Goal: Task Accomplishment & Management: Complete application form

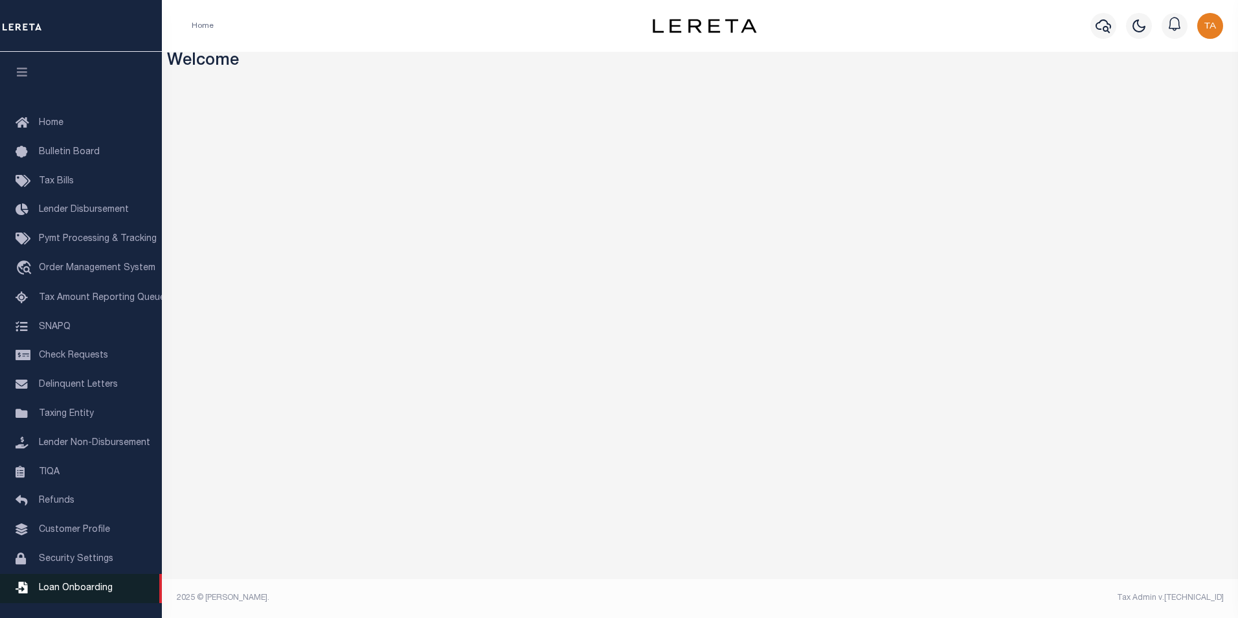
click at [87, 593] on span "Loan Onboarding" at bounding box center [76, 588] width 74 height 9
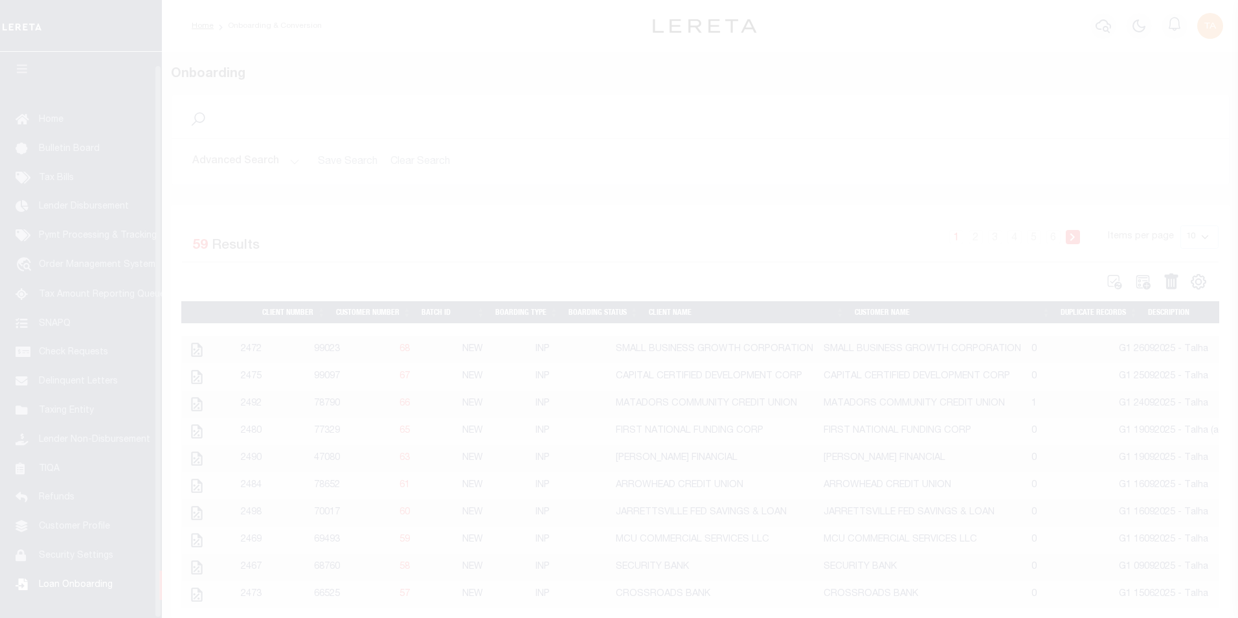
scroll to position [13, 0]
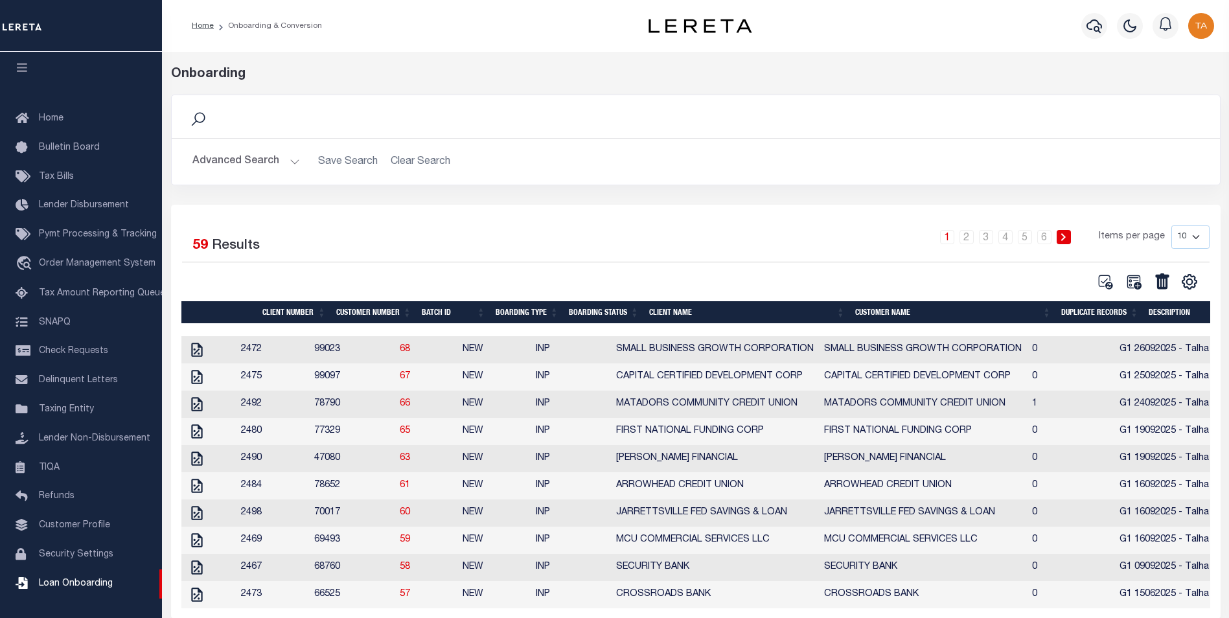
click at [260, 167] on button "Advanced Search" at bounding box center [246, 161] width 108 height 25
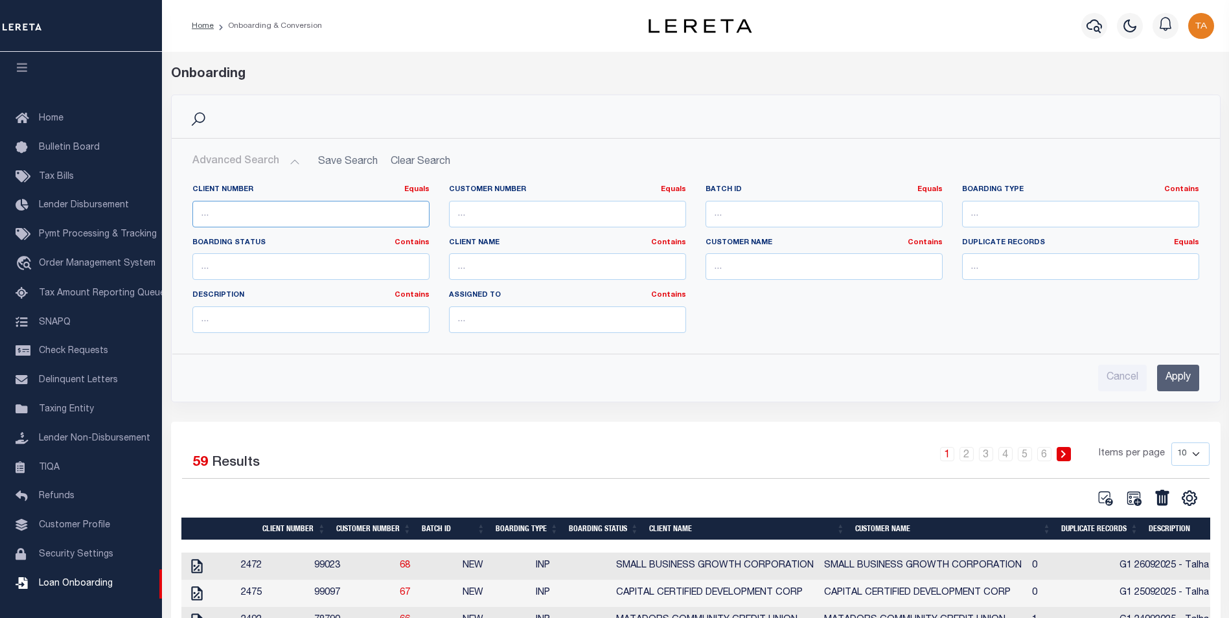
click at [275, 213] on input "number" at bounding box center [310, 214] width 237 height 27
type input "97938"
click at [1180, 372] on input "Apply" at bounding box center [1178, 378] width 42 height 27
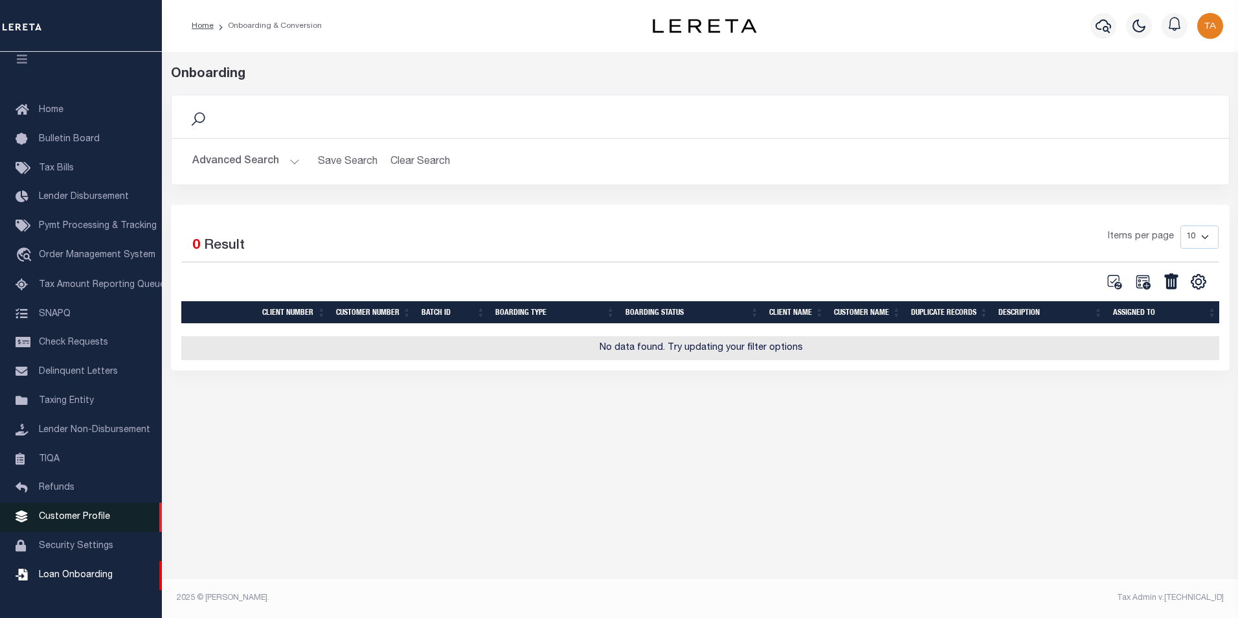
click at [77, 520] on span "Customer Profile" at bounding box center [74, 516] width 71 height 9
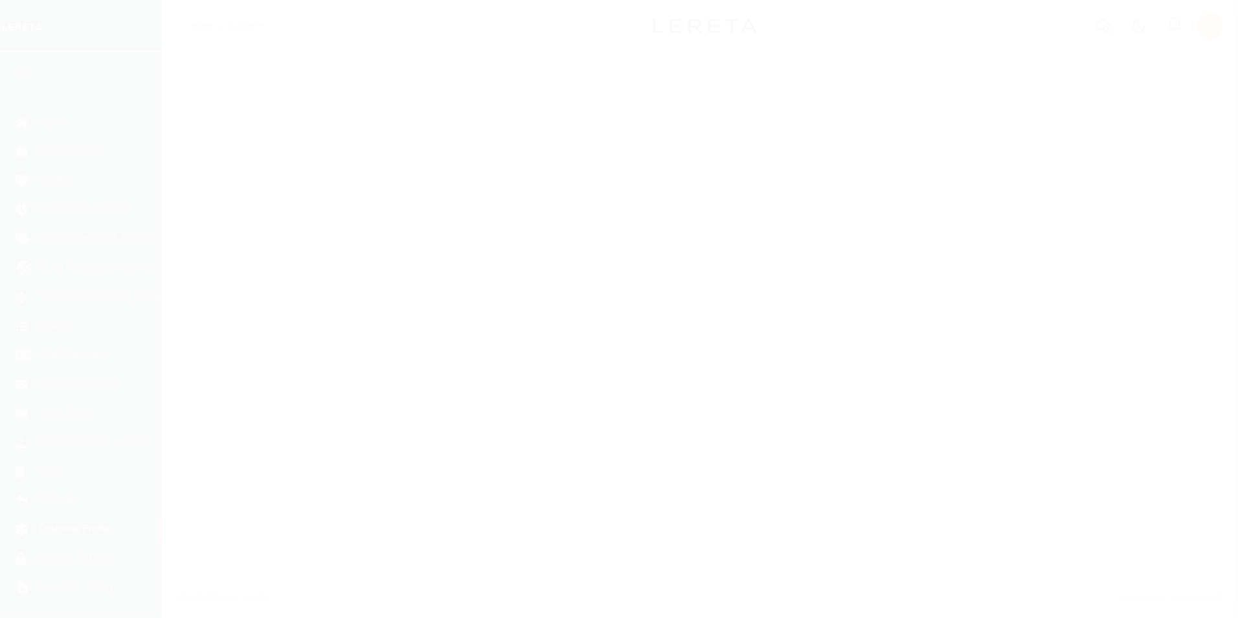
scroll to position [13, 0]
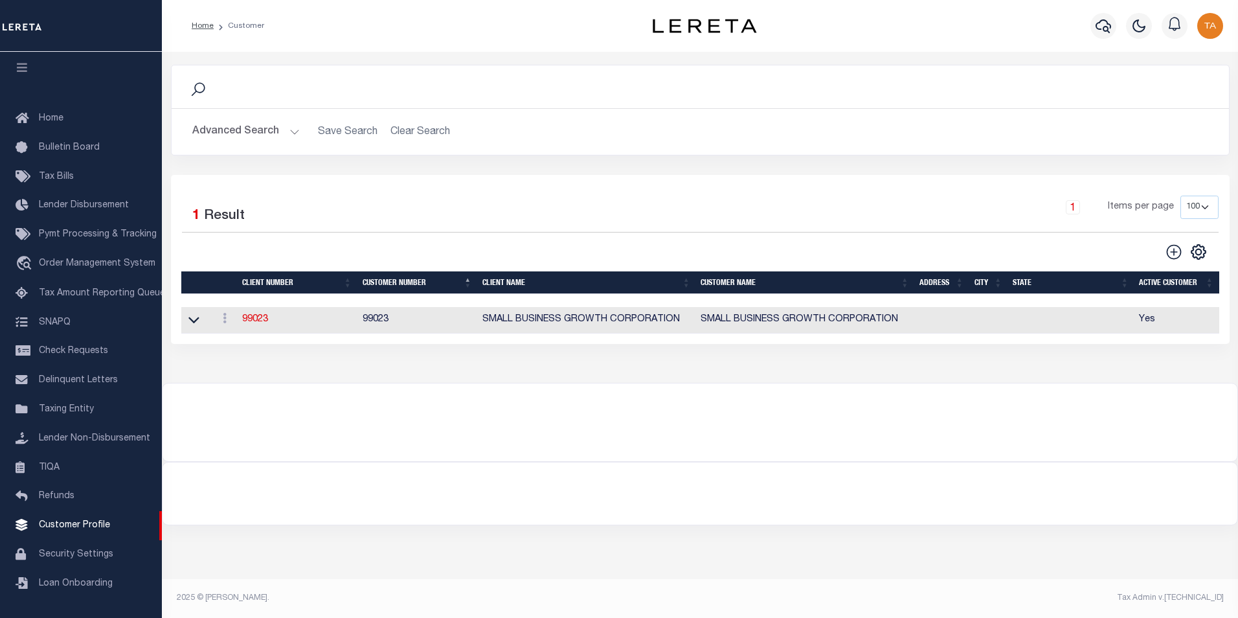
click at [291, 131] on button "Advanced Search" at bounding box center [246, 131] width 108 height 25
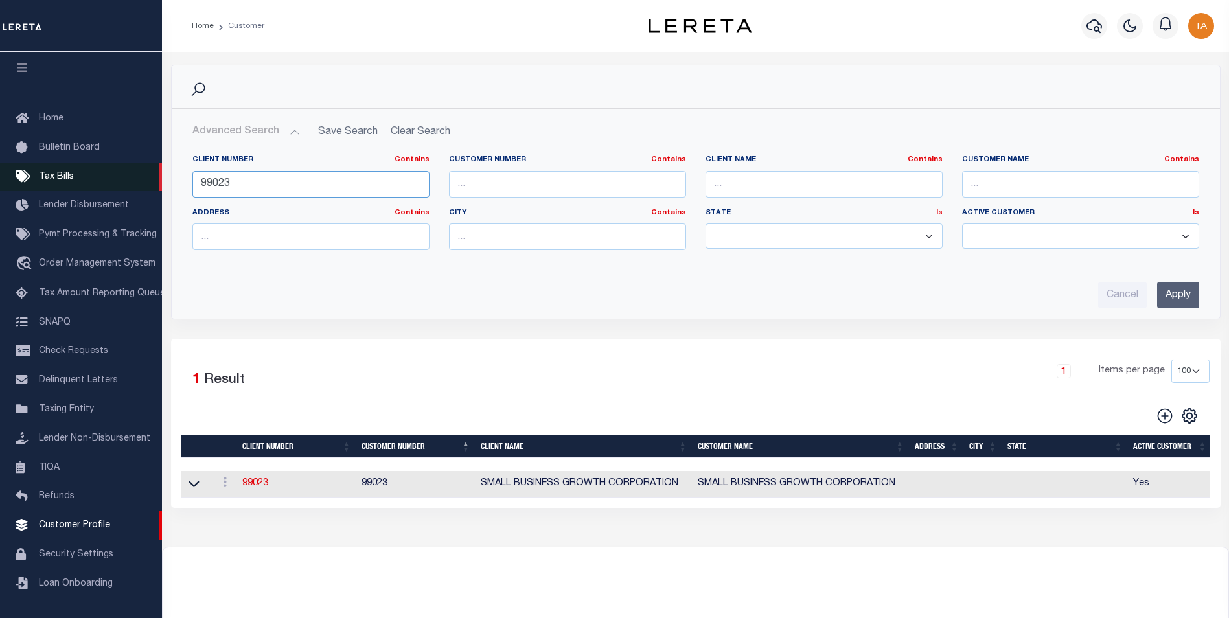
drag, startPoint x: 237, startPoint y: 185, endPoint x: 17, endPoint y: 181, distance: 220.3
click at [17, 181] on div "Home Customer Profile Sign out" at bounding box center [614, 352] width 1229 height 705
type input "97938"
click at [1174, 287] on input "Apply" at bounding box center [1178, 295] width 42 height 27
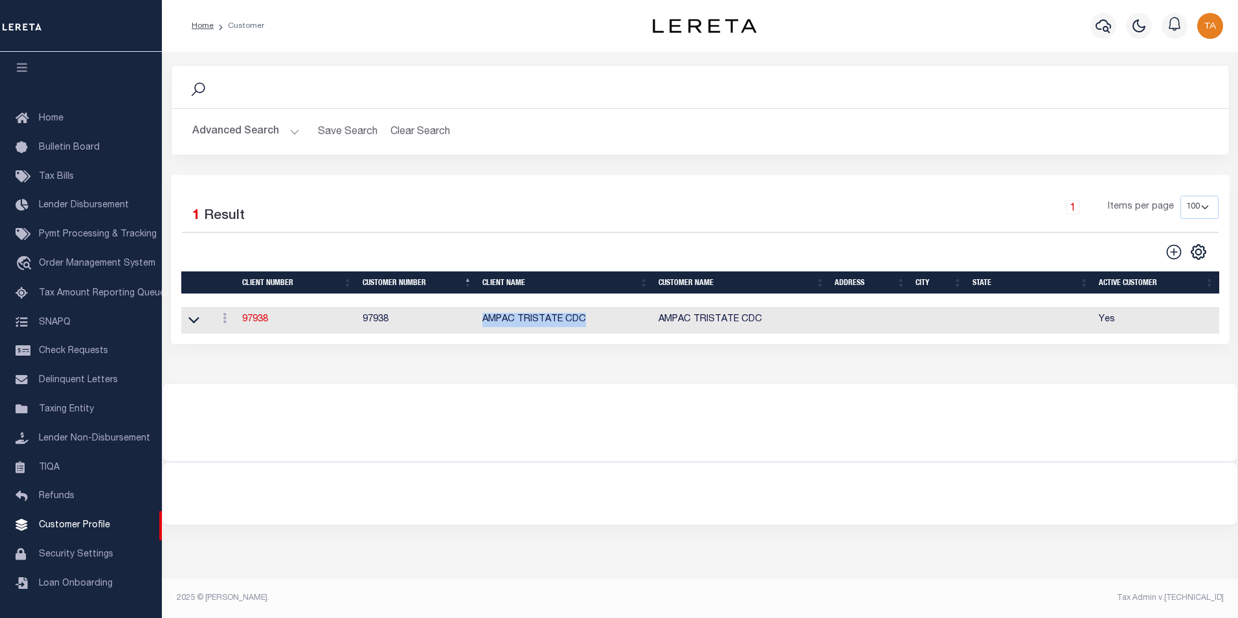
drag, startPoint x: 482, startPoint y: 323, endPoint x: 601, endPoint y: 325, distance: 119.2
click at [601, 325] on td "AMPAC TRISTATE CDC" at bounding box center [565, 320] width 176 height 27
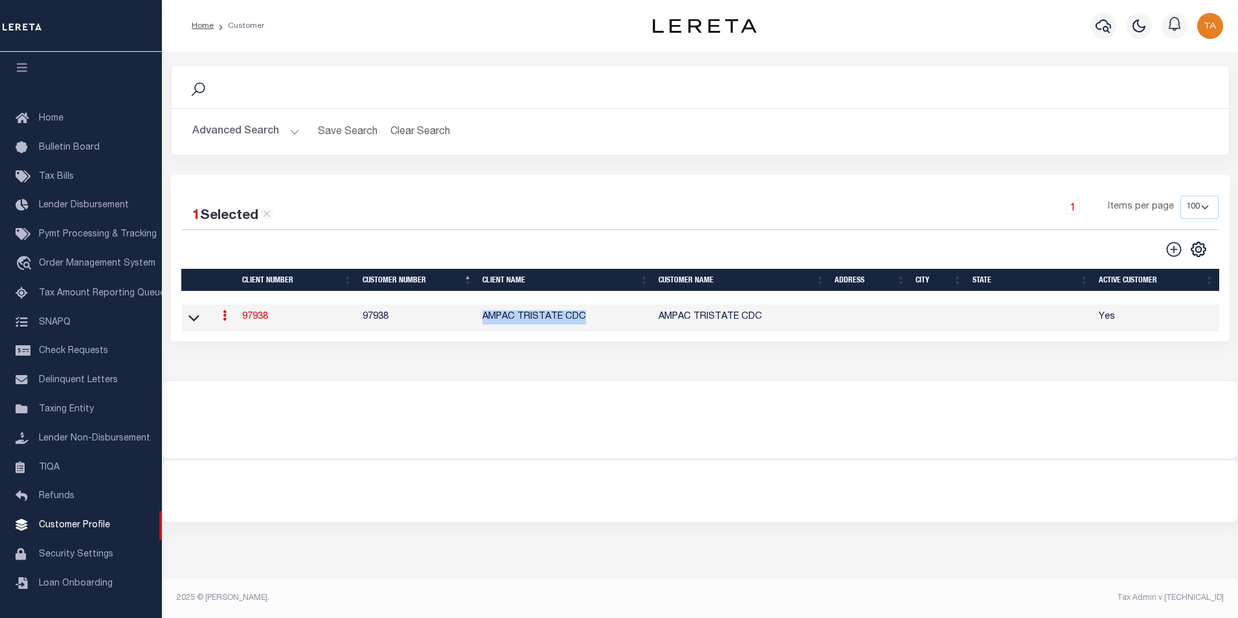
copy td "AMPAC TRISTATE CDC"
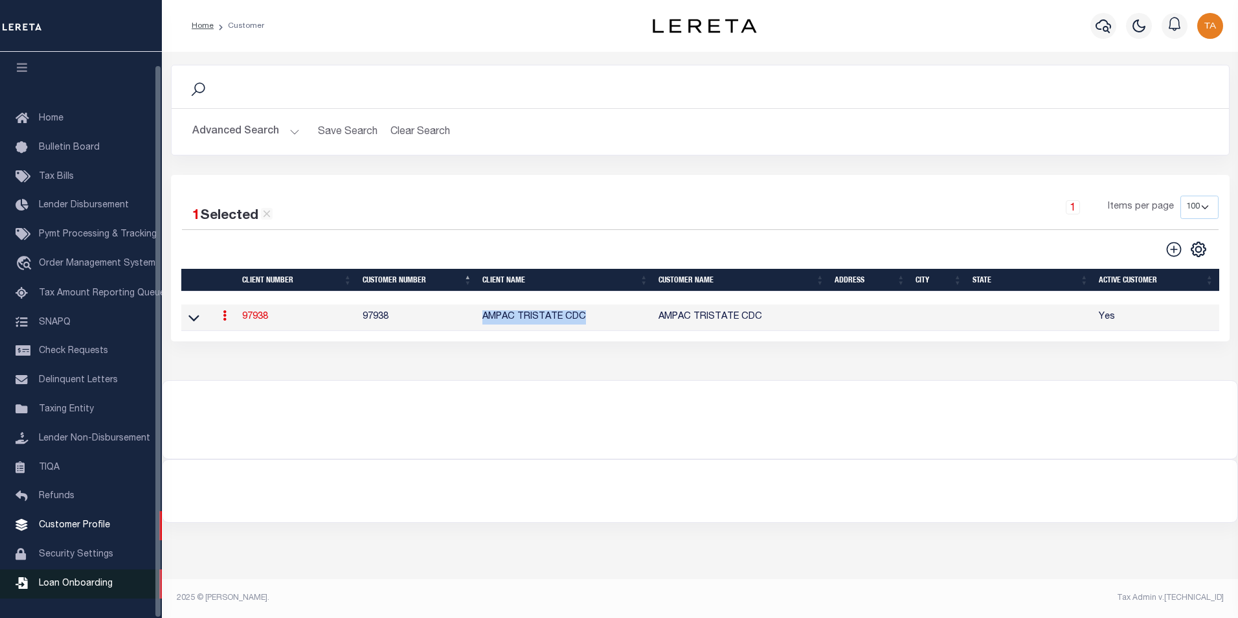
click at [111, 581] on link "Loan Onboarding" at bounding box center [81, 583] width 162 height 29
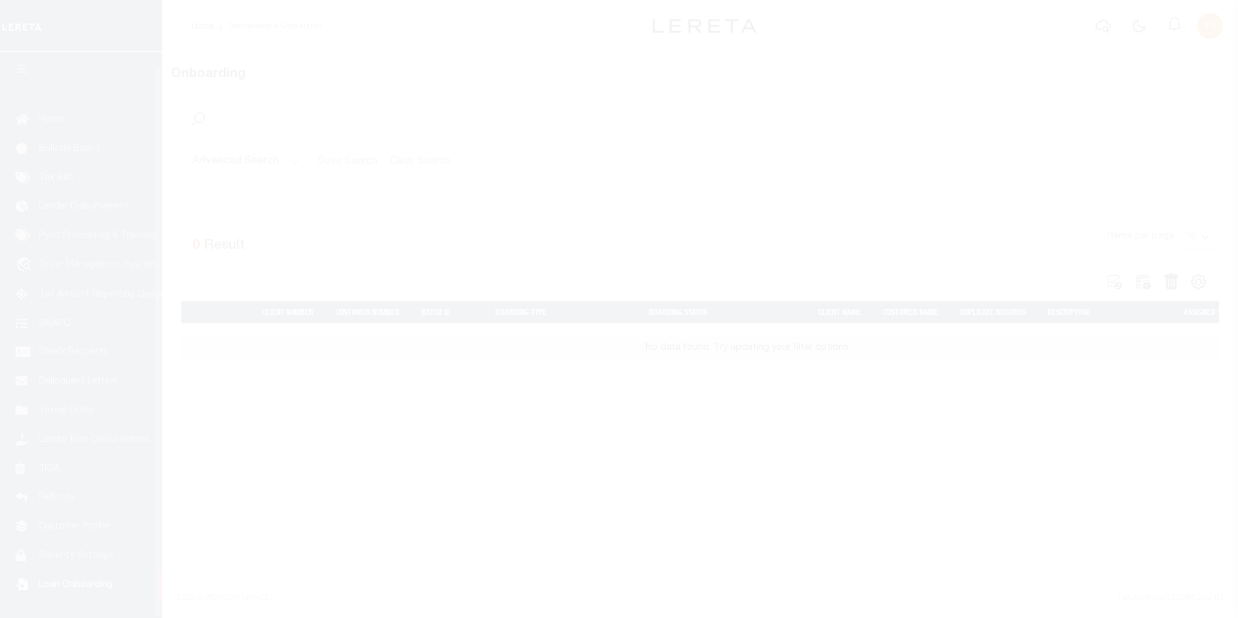
scroll to position [13, 0]
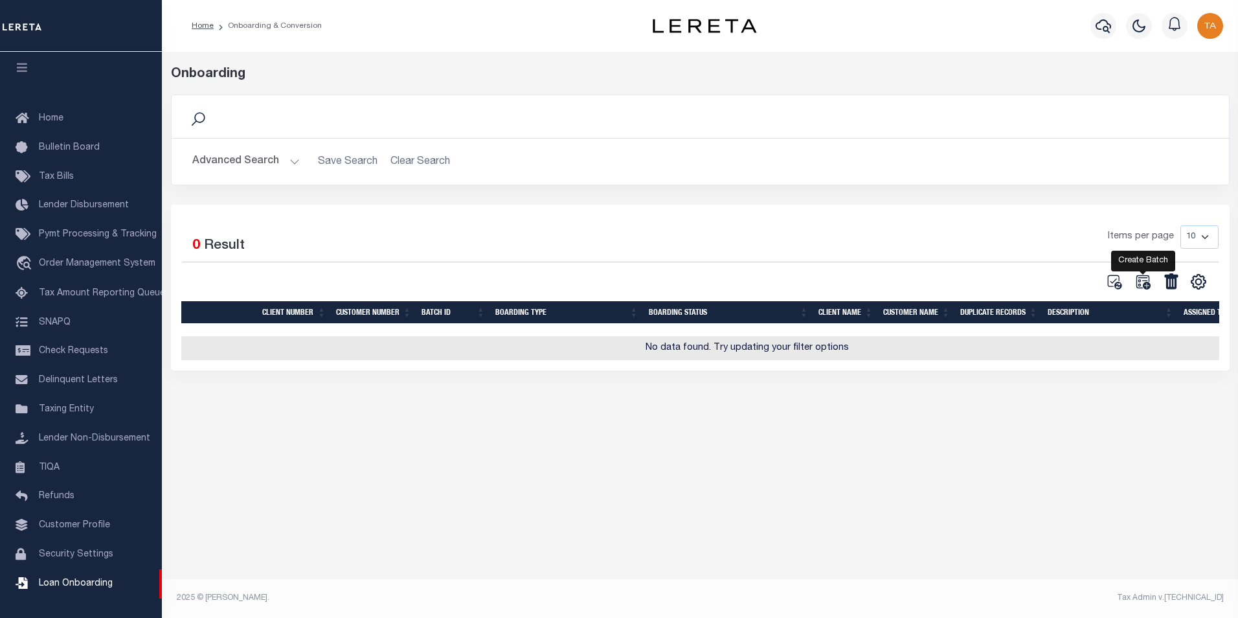
click at [1150, 285] on icon at bounding box center [1143, 281] width 17 height 17
select select
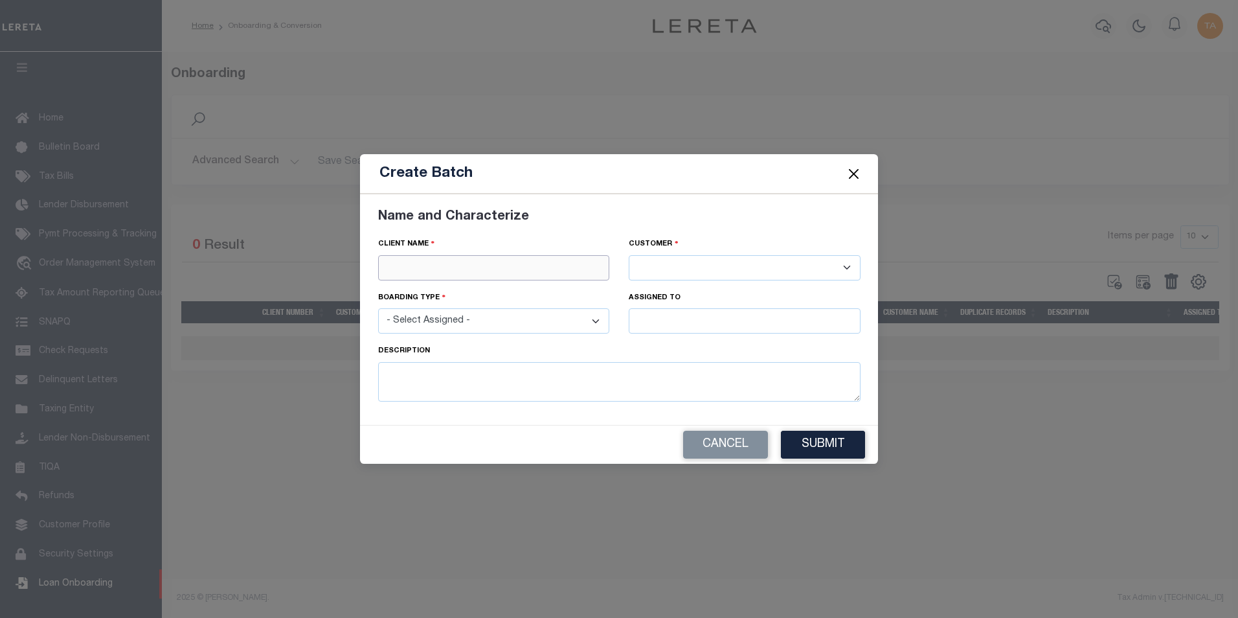
click at [504, 264] on input "text" at bounding box center [494, 267] width 232 height 25
paste input "AMPAC TRISTATE CDC"
type input "AMPAC TRISTATE CDC"
click at [459, 290] on div "AMPAC TRISTATE CDC" at bounding box center [494, 290] width 231 height 21
click at [450, 328] on select "- Select Assigned - NEW - New Loan REF - Refinance Loan CWF - Conversion with F…" at bounding box center [494, 320] width 232 height 25
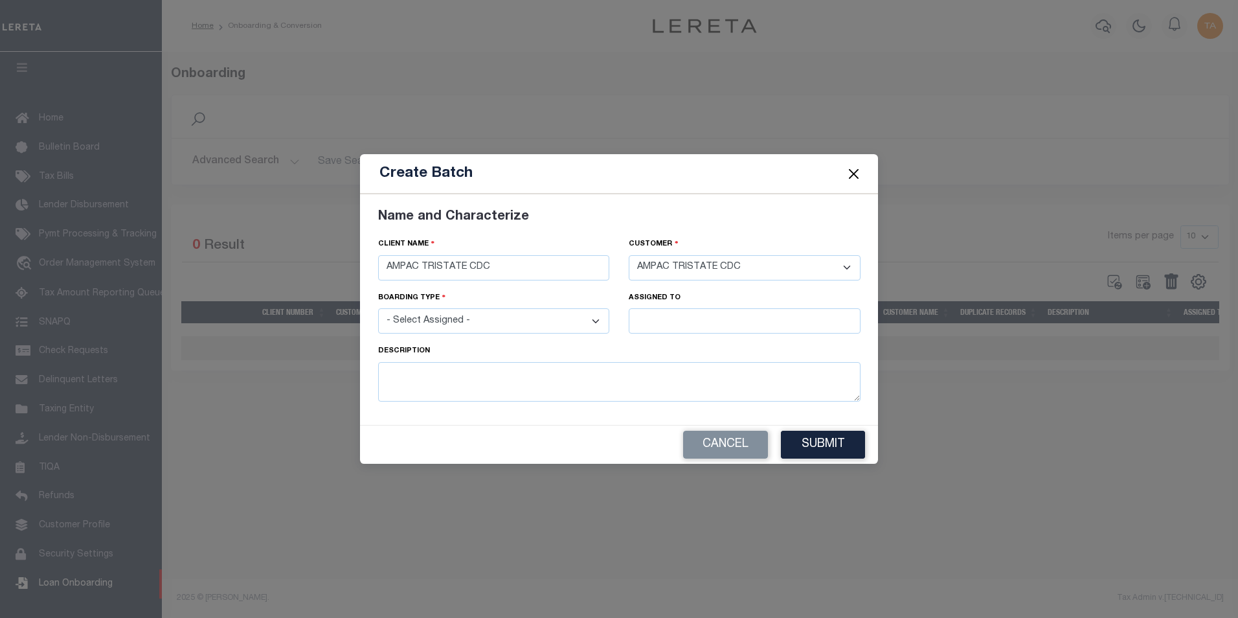
select select "NEW"
click at [378, 308] on select "- Select Assigned - NEW - New Loan REF - Refinance Loan CWF - Conversion with F…" at bounding box center [494, 320] width 232 height 25
click at [679, 326] on input "text" at bounding box center [745, 320] width 232 height 25
type input "[PERSON_NAME]"
click at [687, 343] on div "[PERSON_NAME]" at bounding box center [745, 345] width 231 height 21
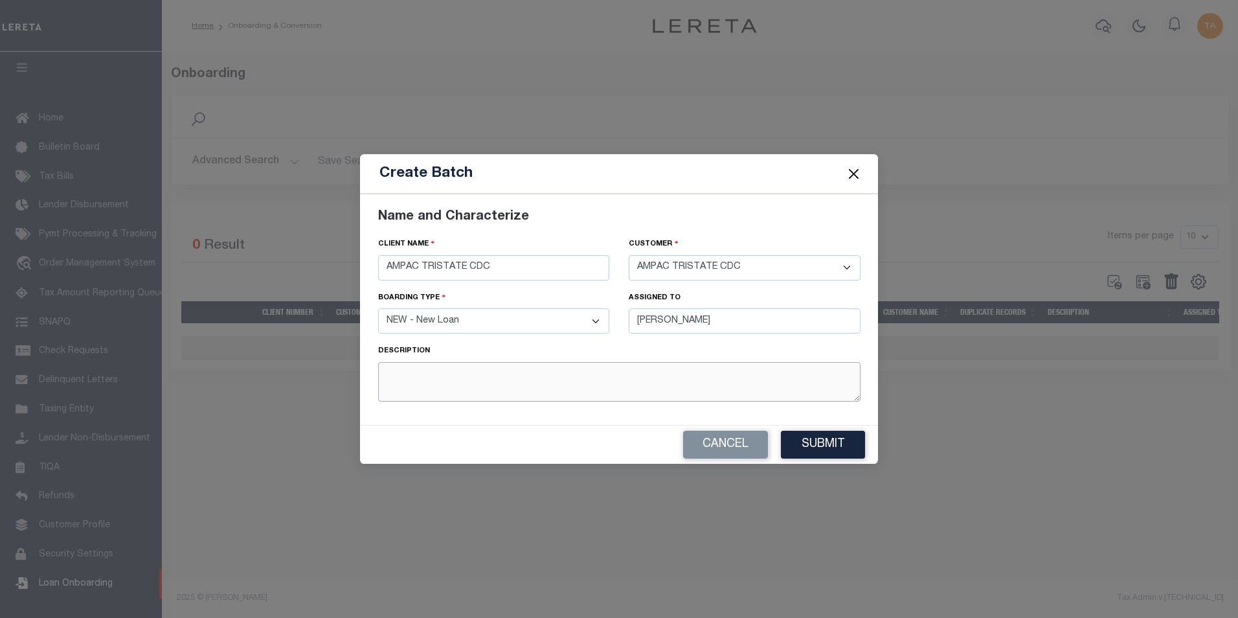
click at [514, 380] on textarea at bounding box center [619, 382] width 483 height 40
type textarea "G1 29092025 - Talha"
click at [817, 455] on button "Submit" at bounding box center [823, 445] width 84 height 28
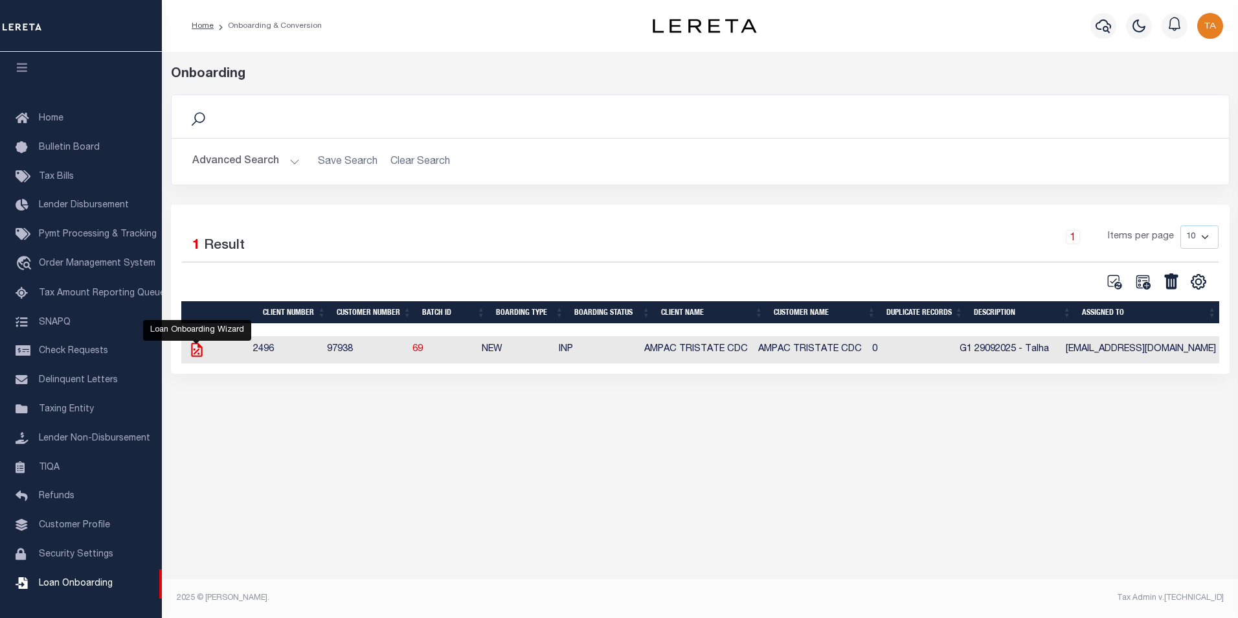
click at [197, 356] on icon at bounding box center [196, 349] width 17 height 17
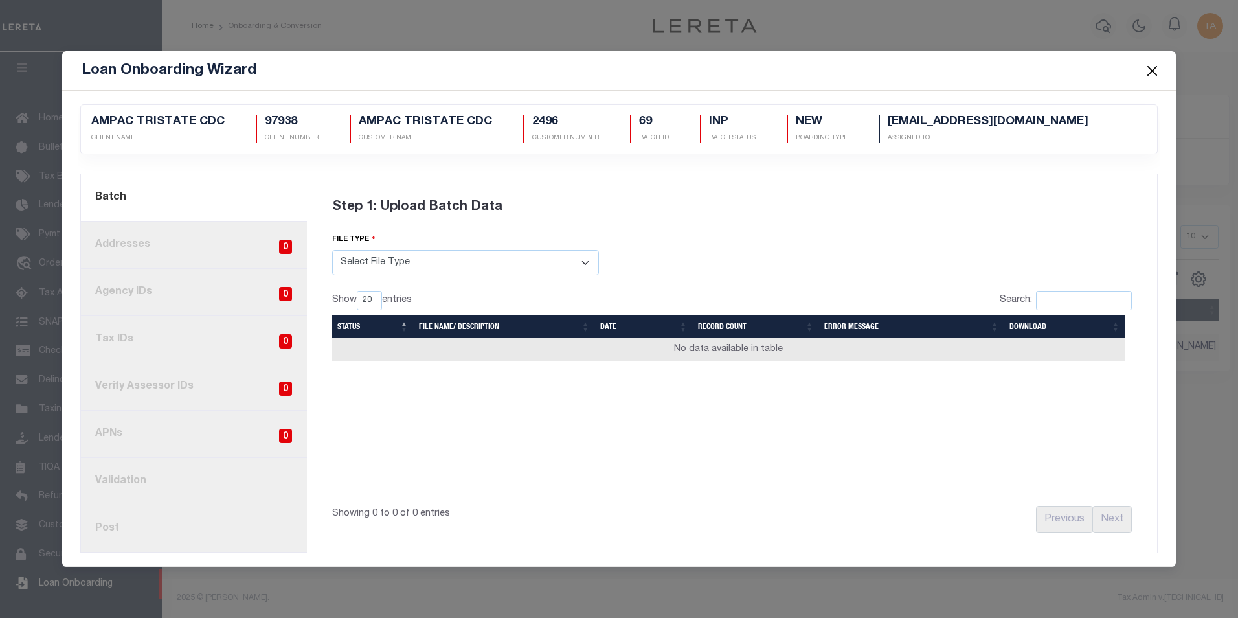
click at [382, 270] on select "Select File Type Lereta Lereta Conversion Zip" at bounding box center [465, 262] width 267 height 25
select select "LERETA"
click at [332, 250] on select "Select File Type Lereta Lereta Conversion Zip" at bounding box center [465, 262] width 267 height 25
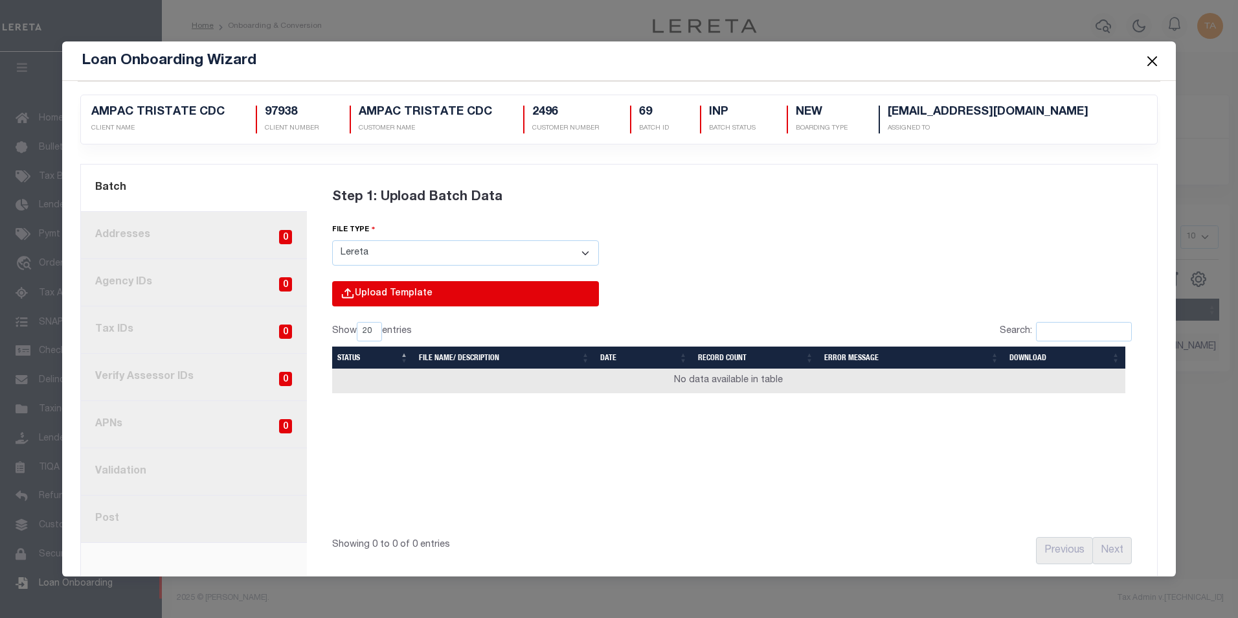
click at [380, 297] on input "file" at bounding box center [291, 307] width 617 height 52
type input "C:\fakepath\Lender-97938-Lien.csv"
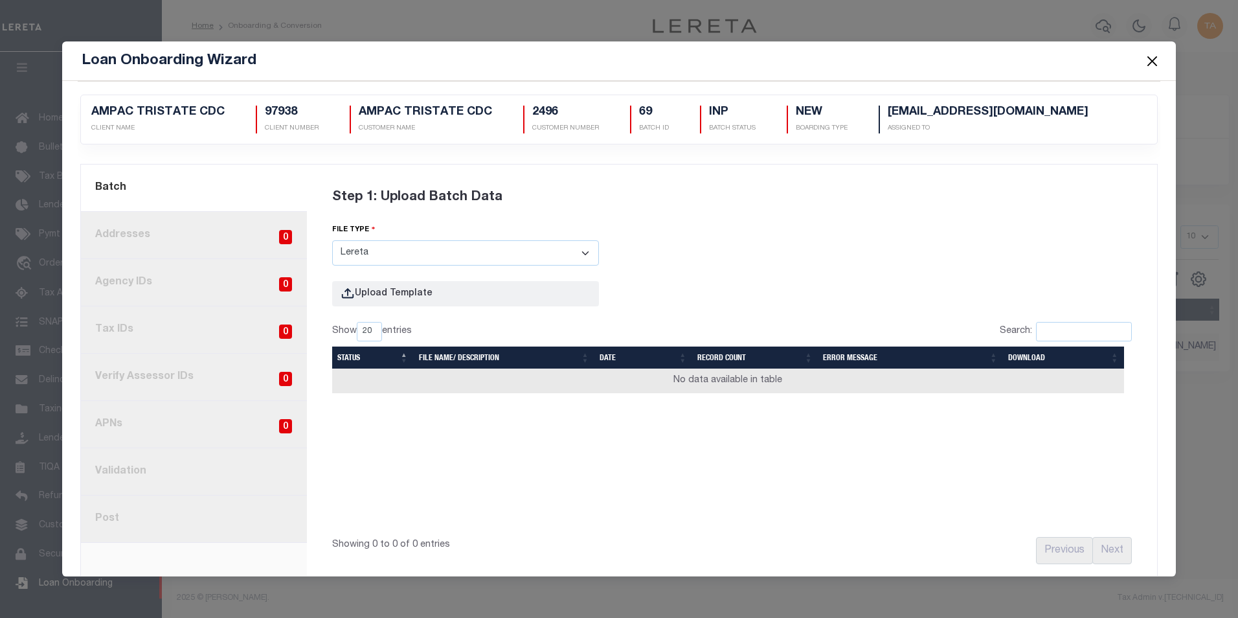
click at [1155, 59] on button "Close" at bounding box center [1152, 60] width 17 height 17
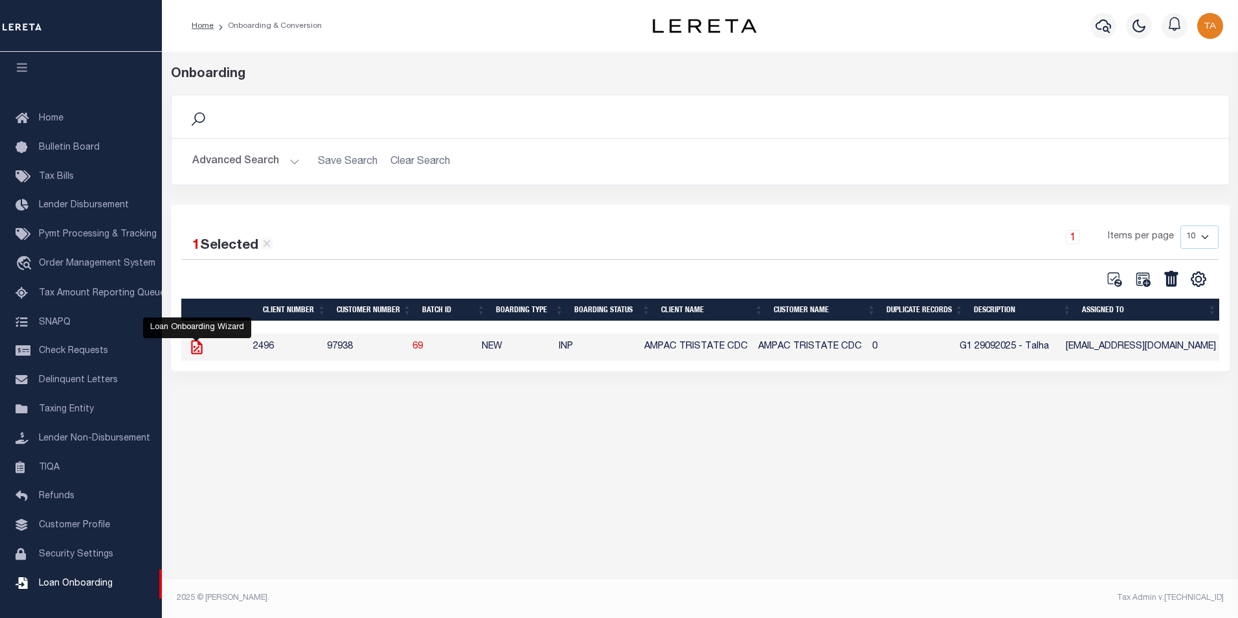
click at [201, 350] on icon at bounding box center [196, 347] width 11 height 14
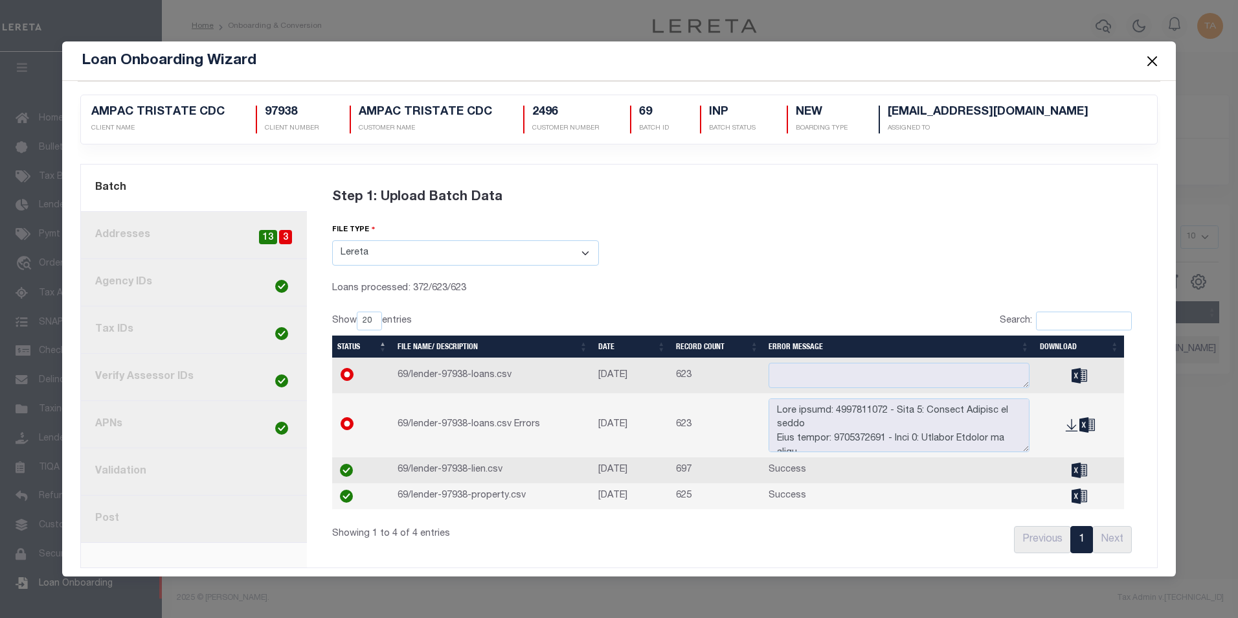
click at [1156, 62] on button "Close" at bounding box center [1152, 60] width 17 height 17
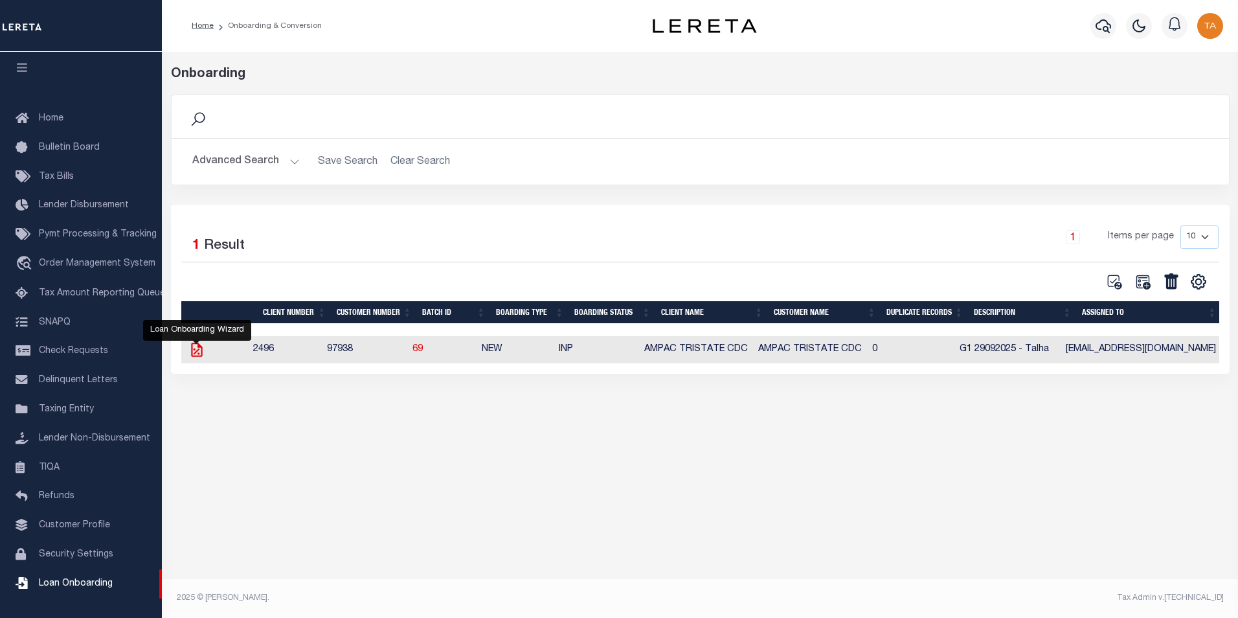
click at [195, 354] on icon at bounding box center [196, 349] width 17 height 17
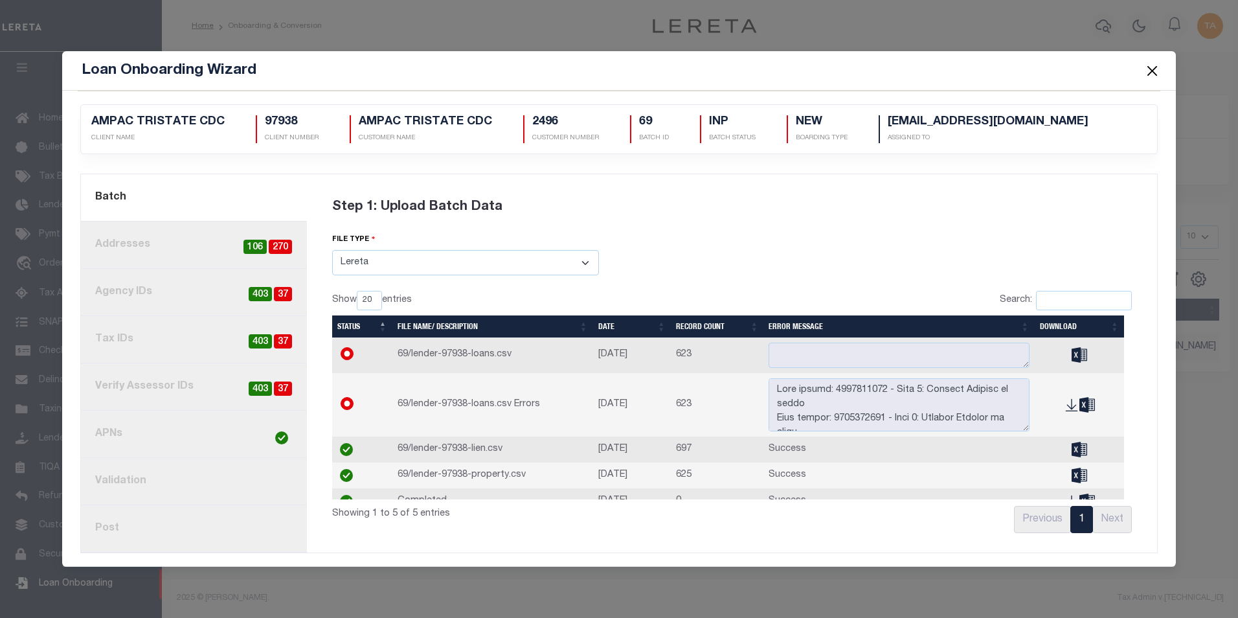
scroll to position [0, 0]
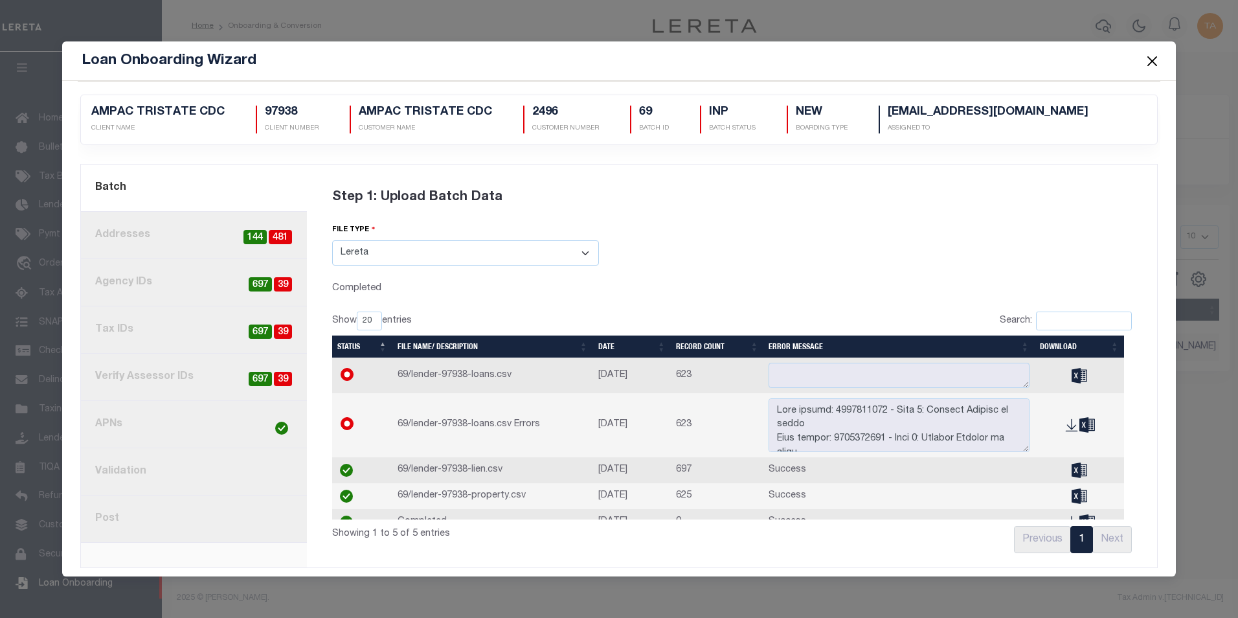
click at [115, 236] on link "2. Addresses 481 144" at bounding box center [194, 235] width 226 height 47
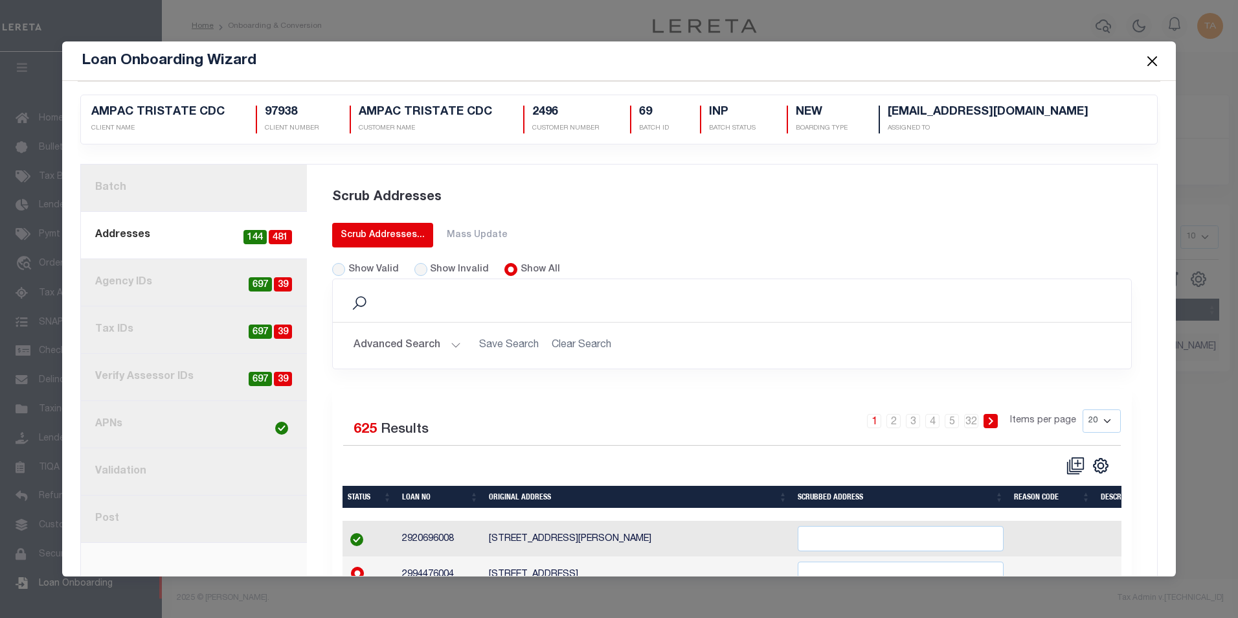
click at [381, 245] on link "Scrub Addresses..." at bounding box center [382, 235] width 101 height 25
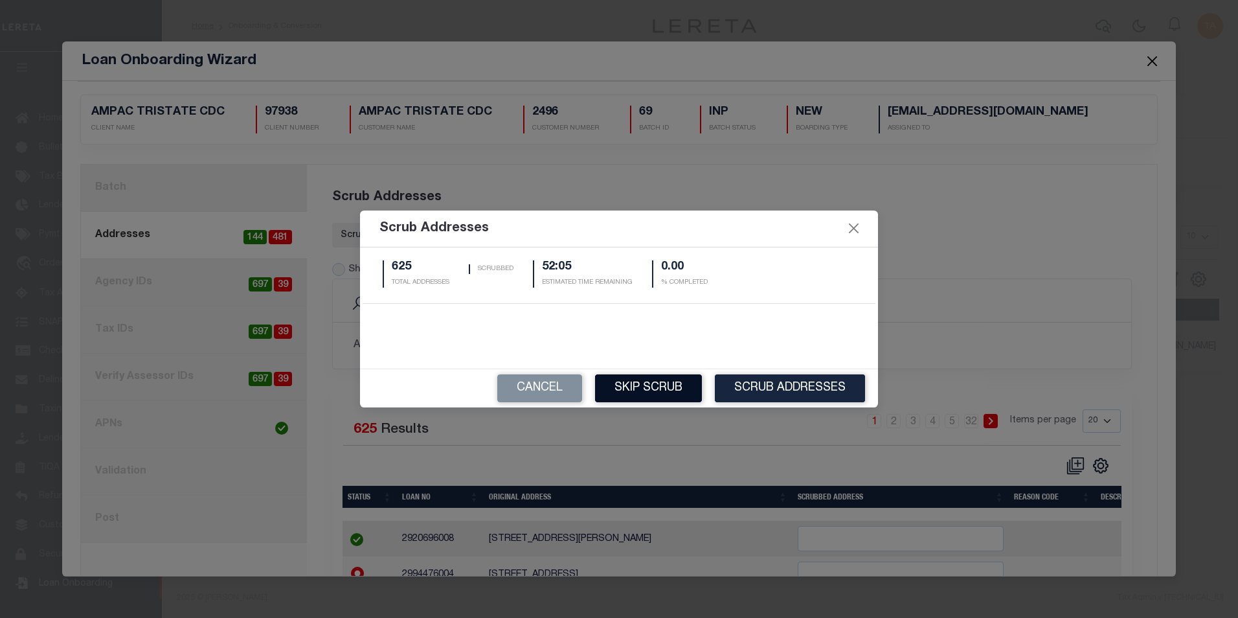
click at [623, 382] on button "Skip Scrub" at bounding box center [648, 388] width 107 height 28
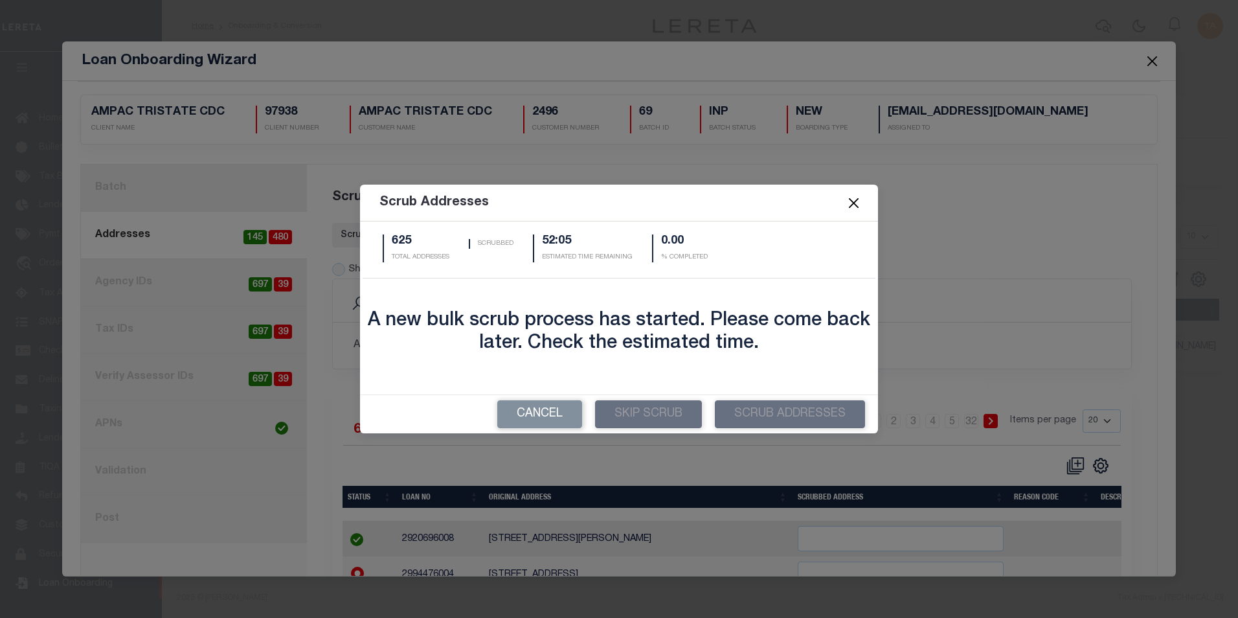
click at [855, 211] on button "Close" at bounding box center [854, 203] width 17 height 17
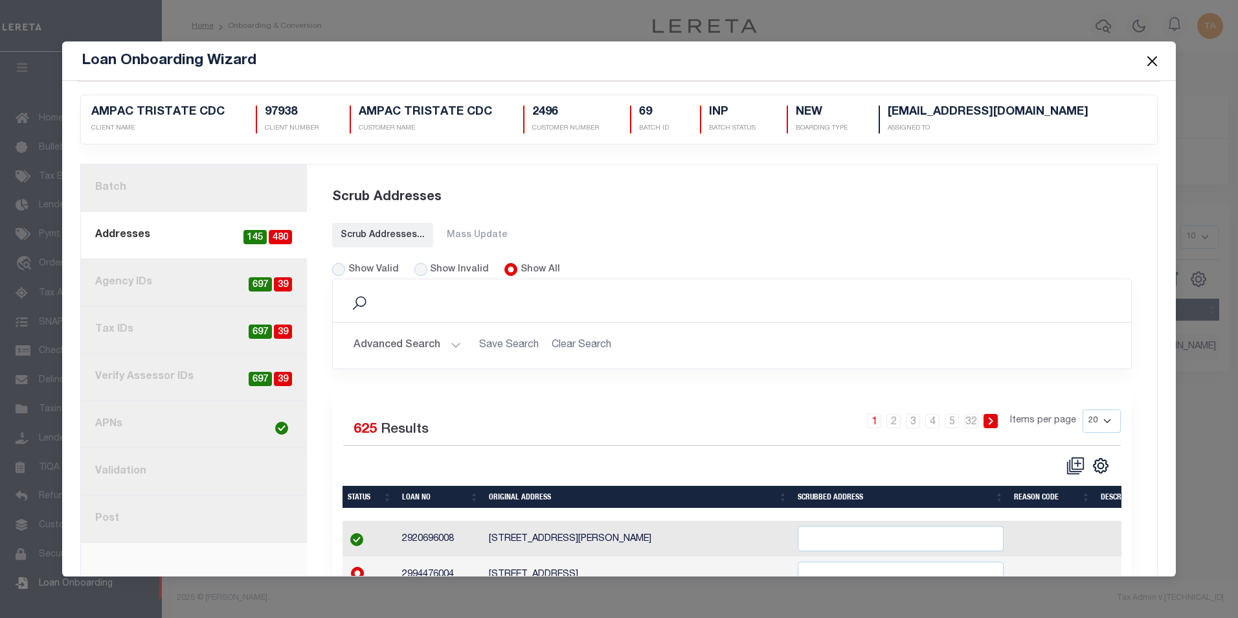
click at [1155, 62] on button "Close" at bounding box center [1152, 60] width 17 height 17
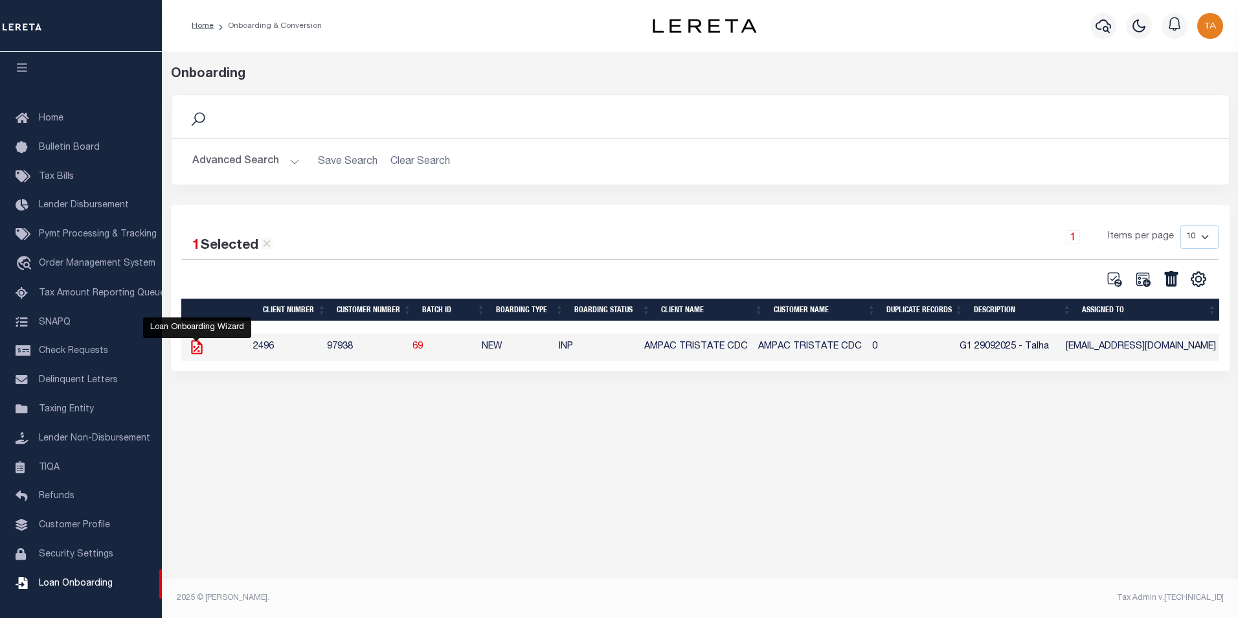
click at [196, 350] on icon at bounding box center [196, 347] width 17 height 17
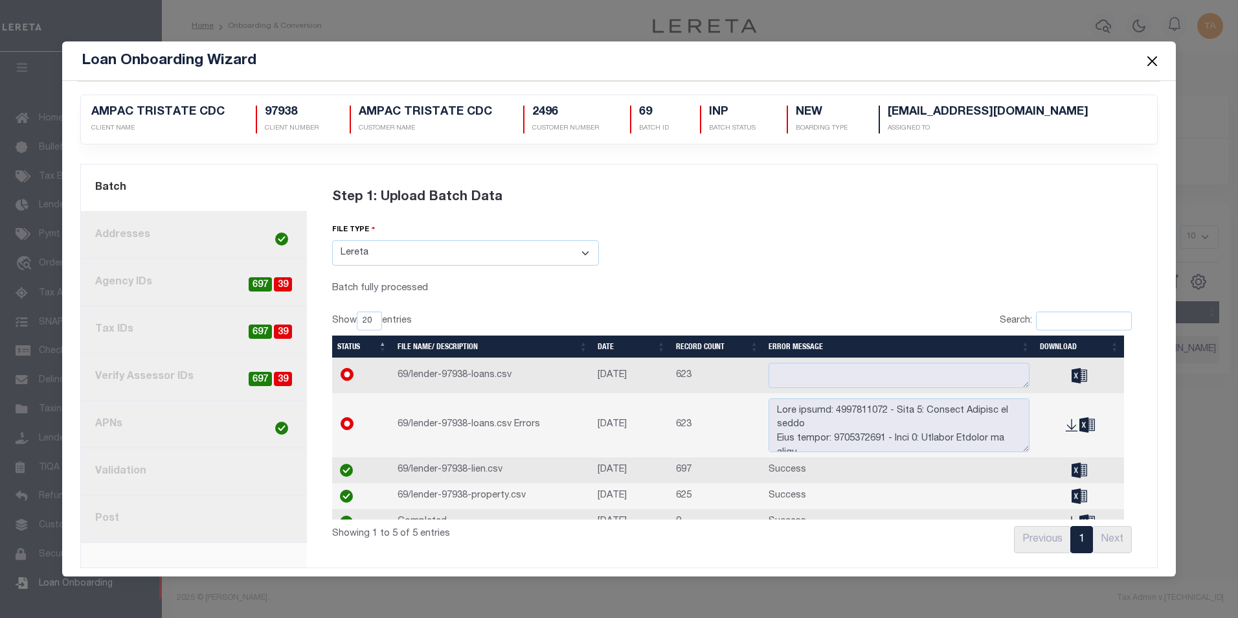
click at [101, 518] on link "8. Post" at bounding box center [194, 519] width 226 height 47
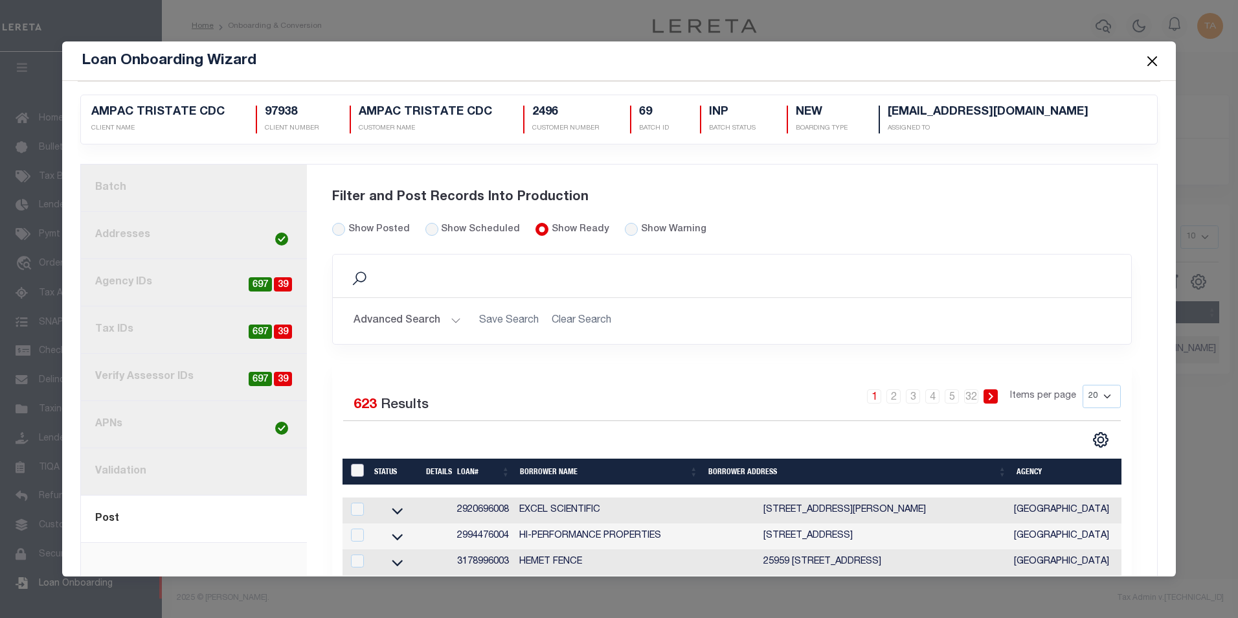
click at [356, 470] on input "LoanPrepID" at bounding box center [357, 470] width 13 height 13
checkbox input "true"
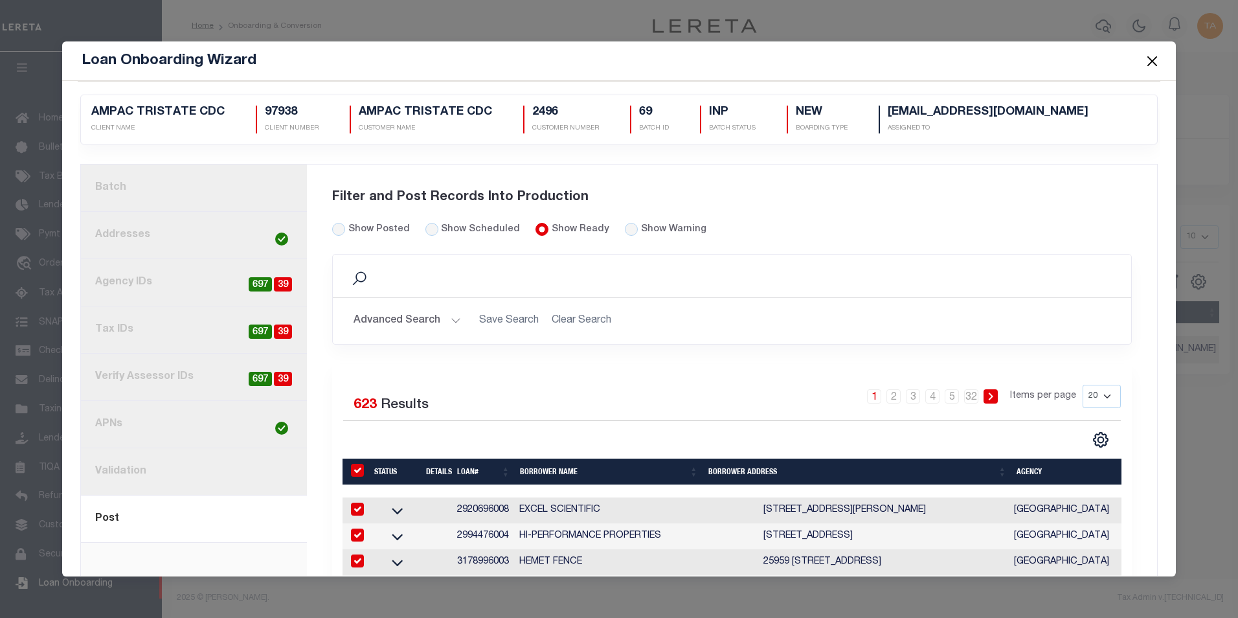
checkbox input "true"
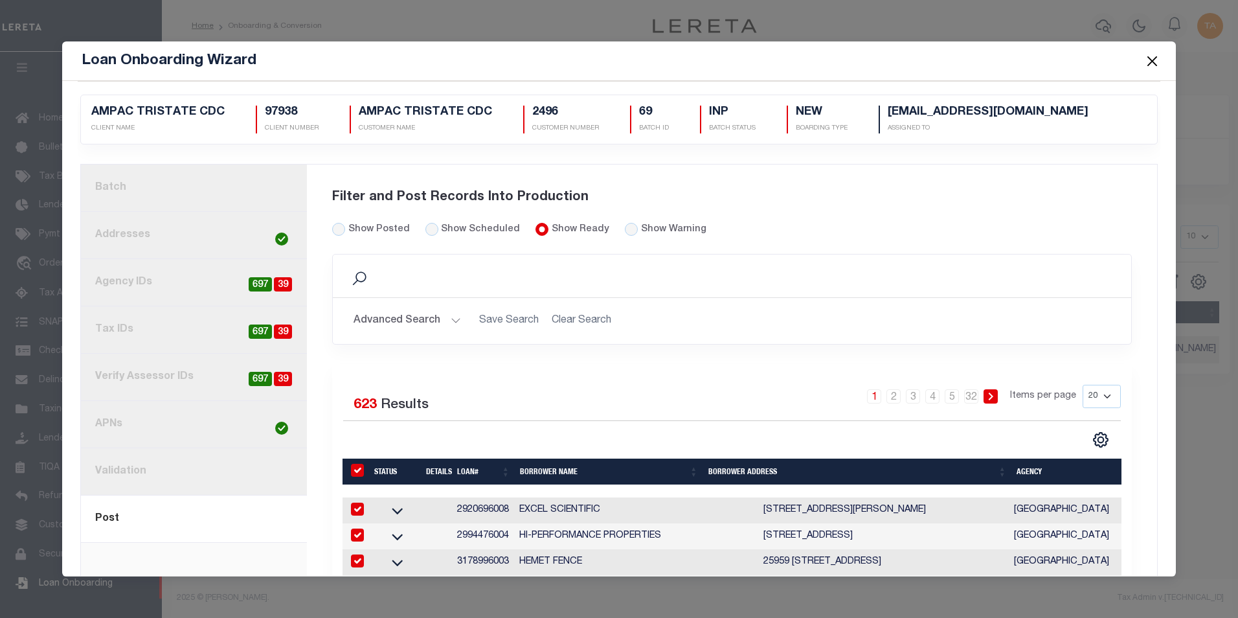
checkbox input "true"
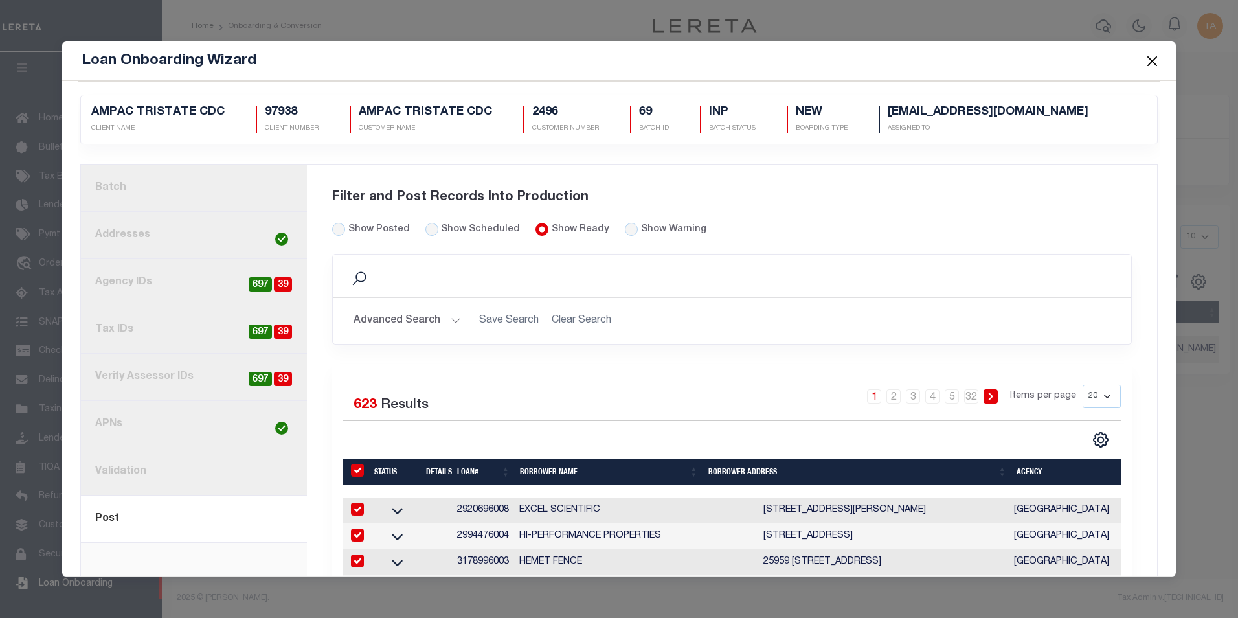
checkbox input "true"
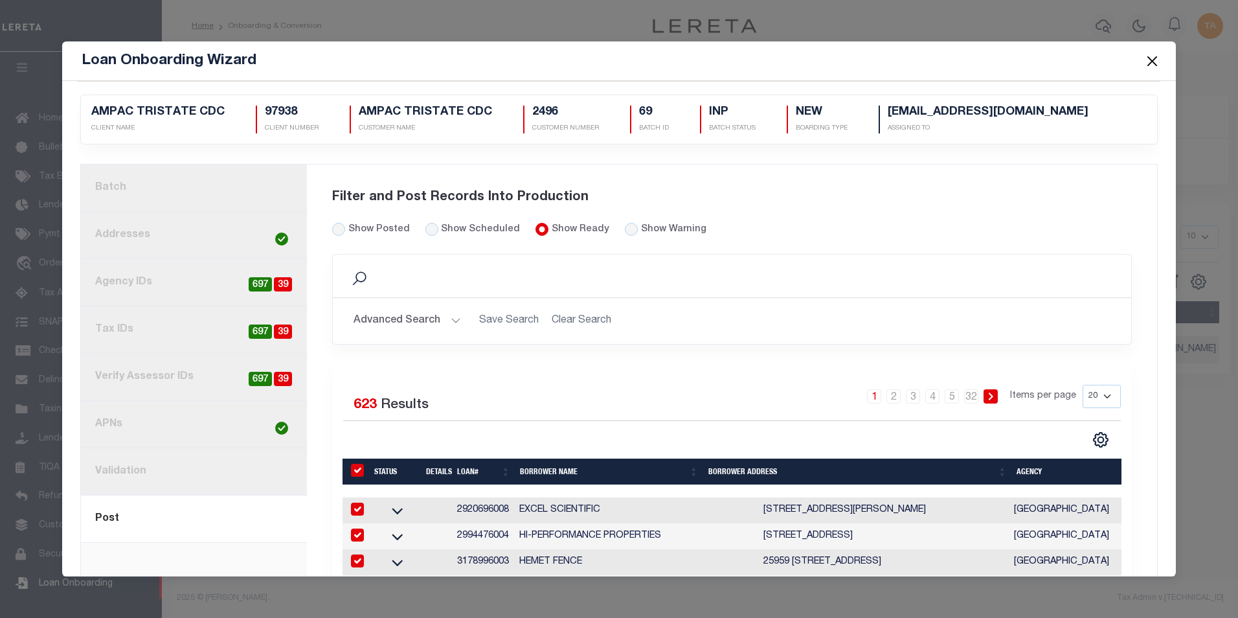
checkbox input "true"
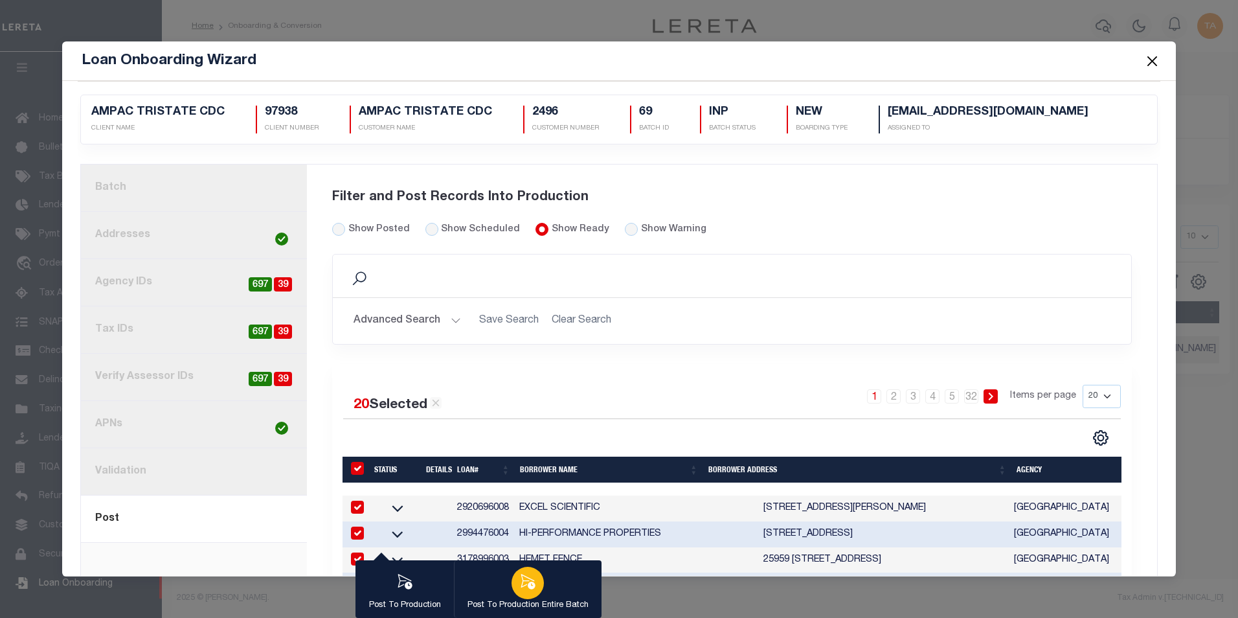
click at [527, 586] on icon "button" at bounding box center [528, 581] width 14 height 15
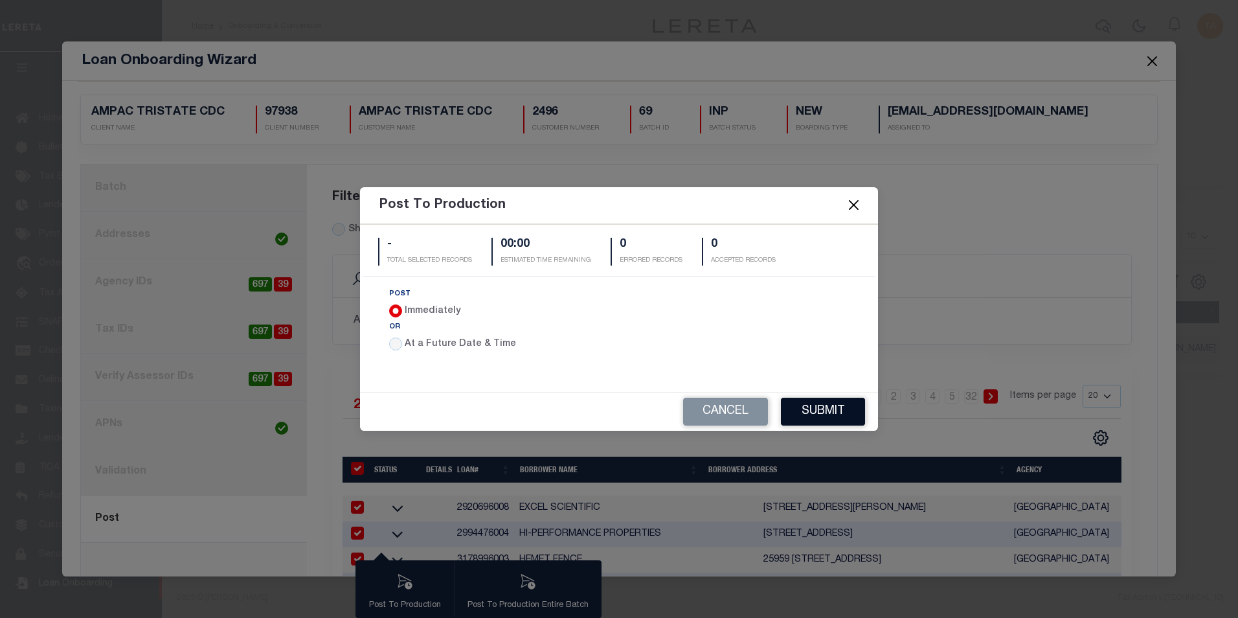
click at [830, 418] on button "Submit" at bounding box center [823, 412] width 84 height 28
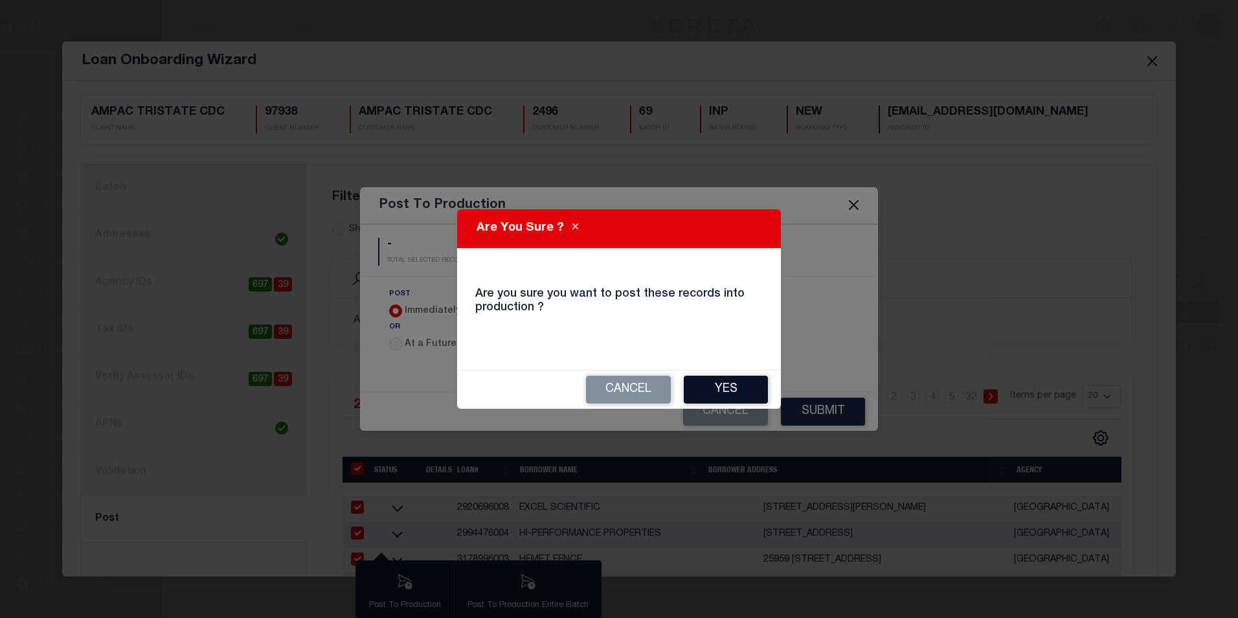
click at [705, 387] on button "Yes" at bounding box center [726, 390] width 84 height 28
